Goal: Find specific page/section: Find specific page/section

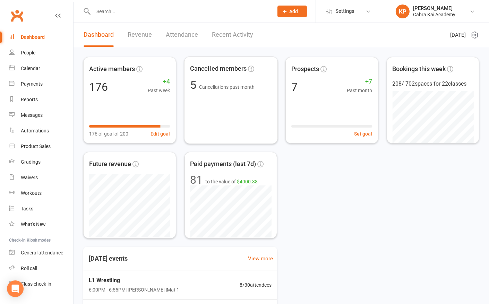
click at [319, 173] on div "Active members 176 +4 Past week 176 of goal of 200 Edit goal Cancelled members …" at bounding box center [281, 148] width 396 height 182
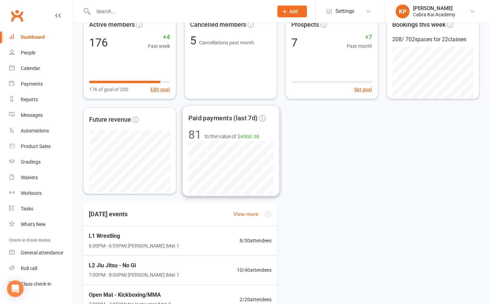
scroll to position [91, 0]
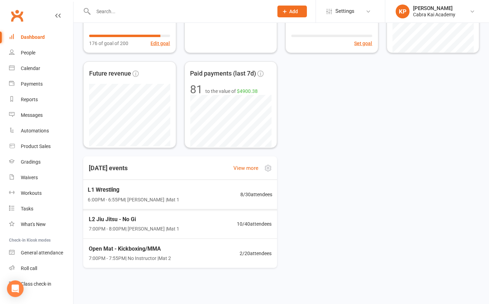
click at [187, 194] on div "L1 Wrestling 6:00PM - 6:55PM | [PERSON_NAME] | Mat 1 8 / 30 attendees" at bounding box center [179, 195] width 201 height 30
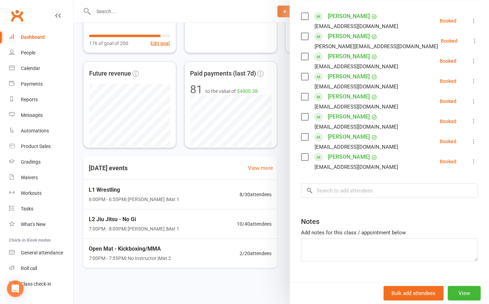
scroll to position [131, 0]
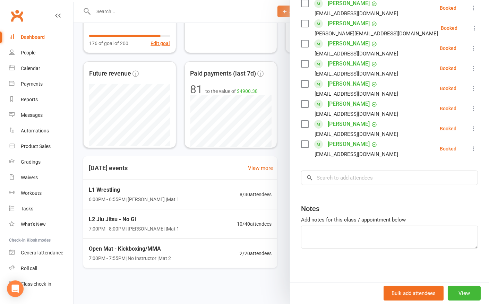
click at [157, 225] on div at bounding box center [282, 152] width 416 height 304
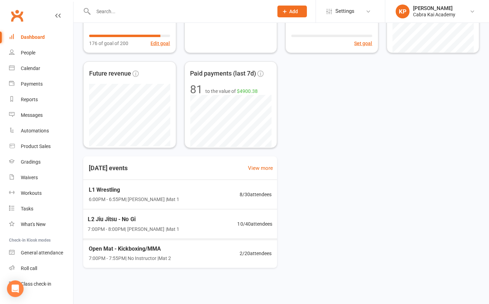
click at [179, 224] on div "L2 Jiu Jitsu - No Gi 7:00PM - 8:00PM | Kian Pham | Mat 1 10 / 40 attendees" at bounding box center [179, 224] width 201 height 30
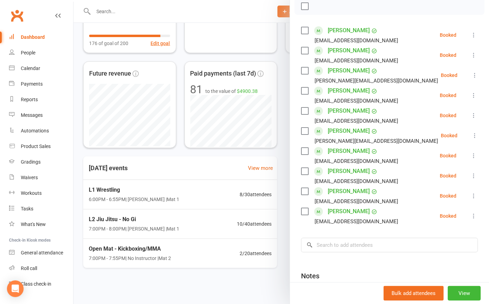
scroll to position [69, 0]
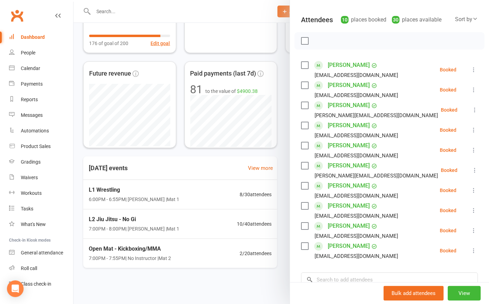
click at [195, 194] on div at bounding box center [282, 152] width 416 height 304
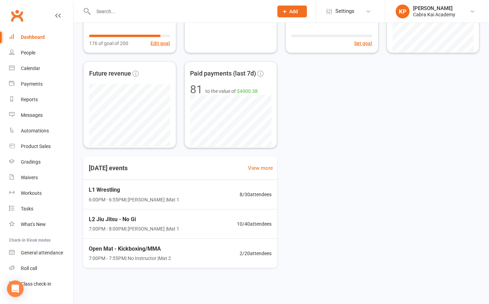
click at [177, 196] on div "L1 Wrestling 6:00PM - 6:55PM | Kian Pham | Mat 1 8 / 30 attendees" at bounding box center [181, 195] width 200 height 30
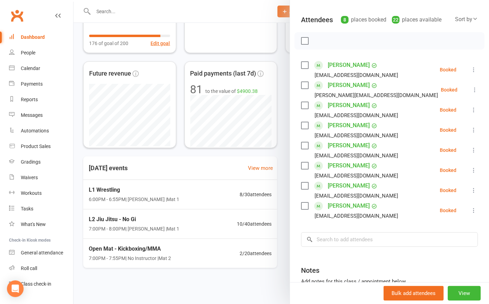
scroll to position [62, 0]
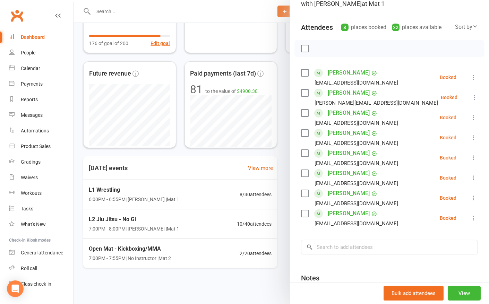
click at [32, 36] on div "Dashboard" at bounding box center [33, 37] width 24 height 6
click at [31, 55] on div "People" at bounding box center [28, 53] width 15 height 6
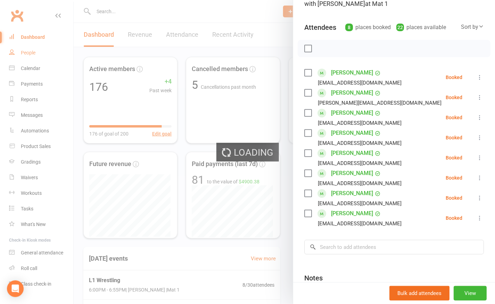
select select "100"
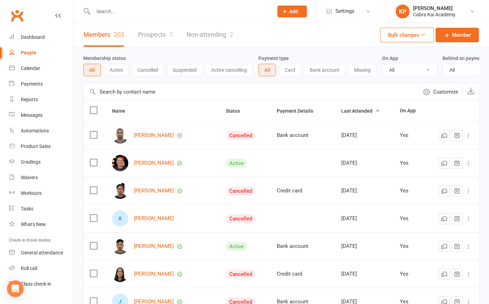
click at [153, 70] on button "Cancelled" at bounding box center [148, 70] width 33 height 12
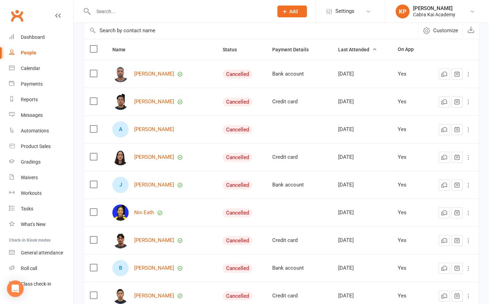
scroll to position [69, 0]
